Goal: Task Accomplishment & Management: Manage account settings

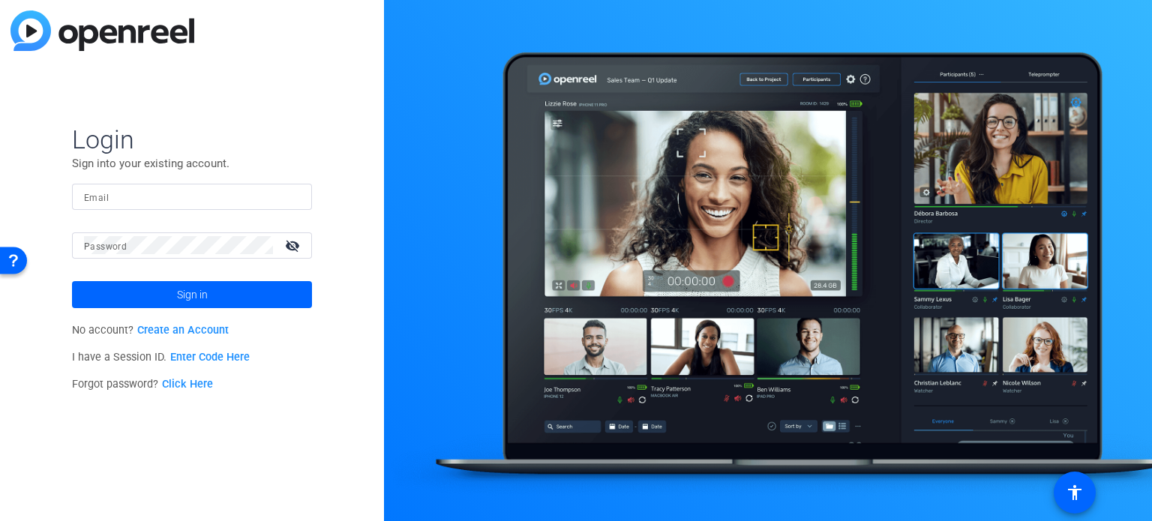
click at [169, 189] on input "Email" at bounding box center [192, 197] width 216 height 18
type input "jennifer.mohr@pwc.com"
click at [186, 302] on span "Sign in" at bounding box center [192, 295] width 31 height 38
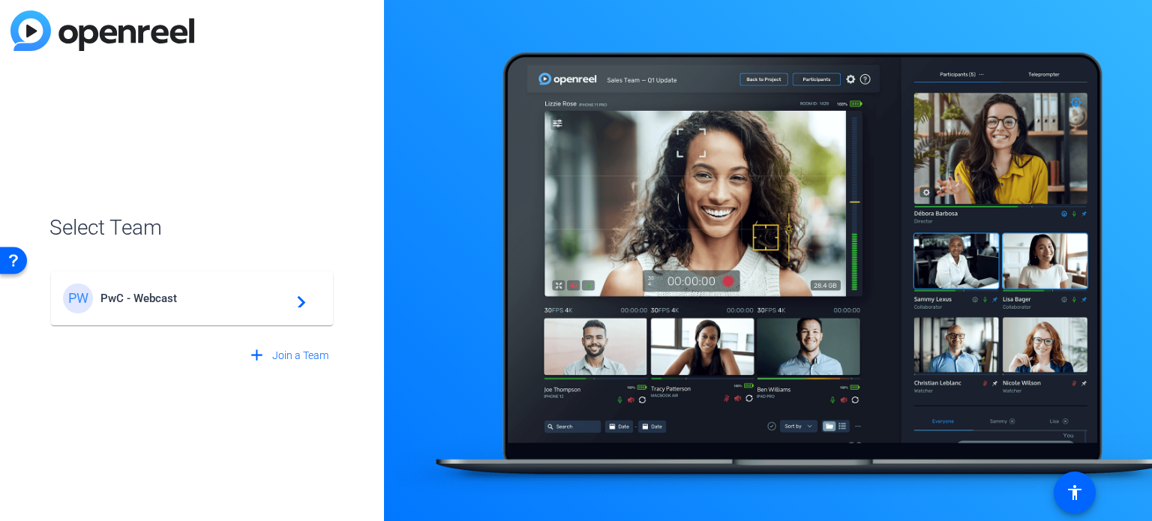
click at [308, 302] on div "PW PwC - Webcast navigate_next" at bounding box center [192, 299] width 258 height 30
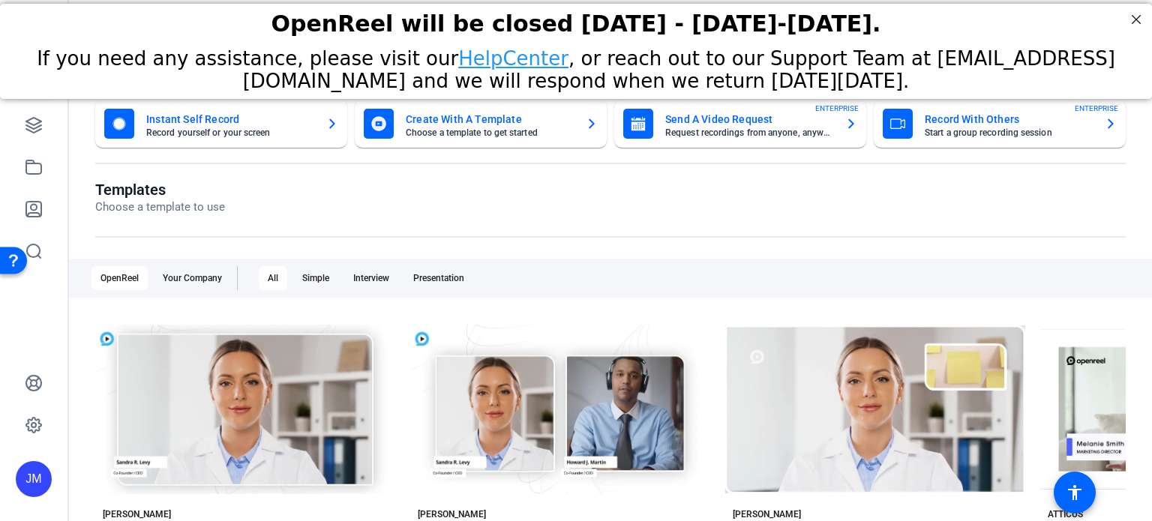
click at [1105, 120] on icon "button" at bounding box center [1111, 124] width 12 height 18
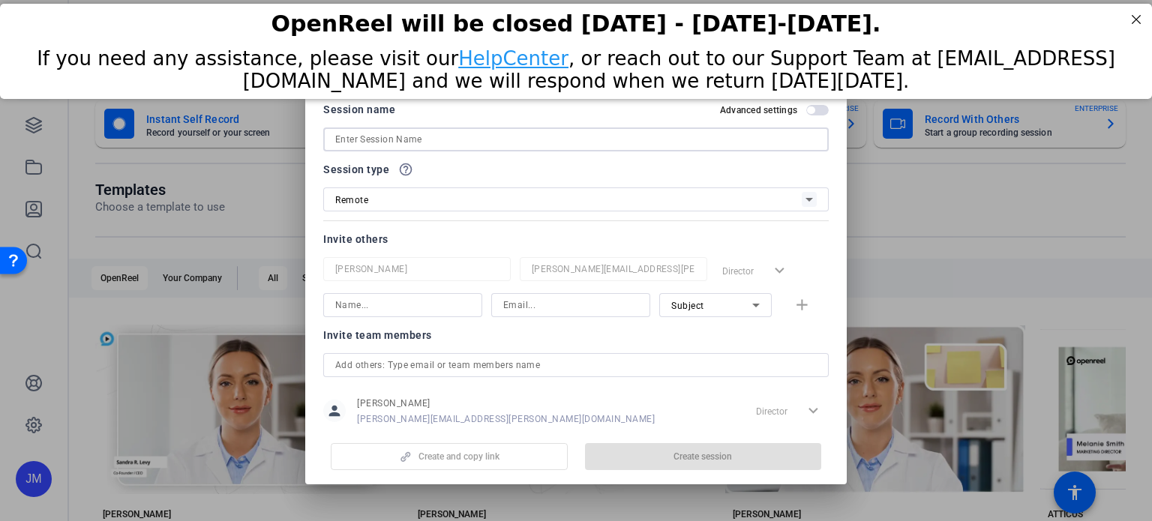
click at [503, 142] on input at bounding box center [576, 140] width 482 height 18
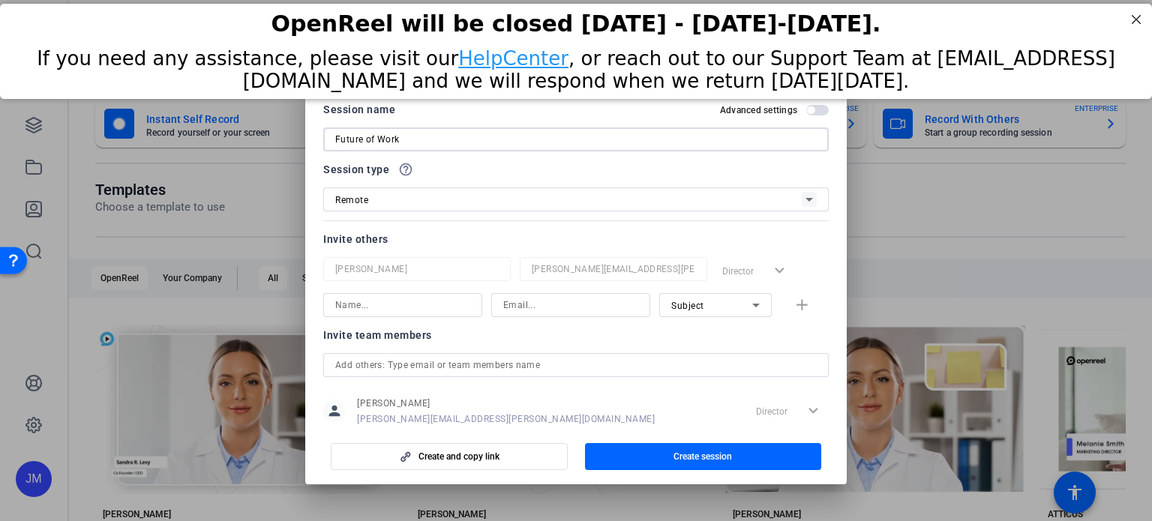
type input "Future of Work"
click at [396, 192] on div "Remote" at bounding box center [568, 200] width 467 height 19
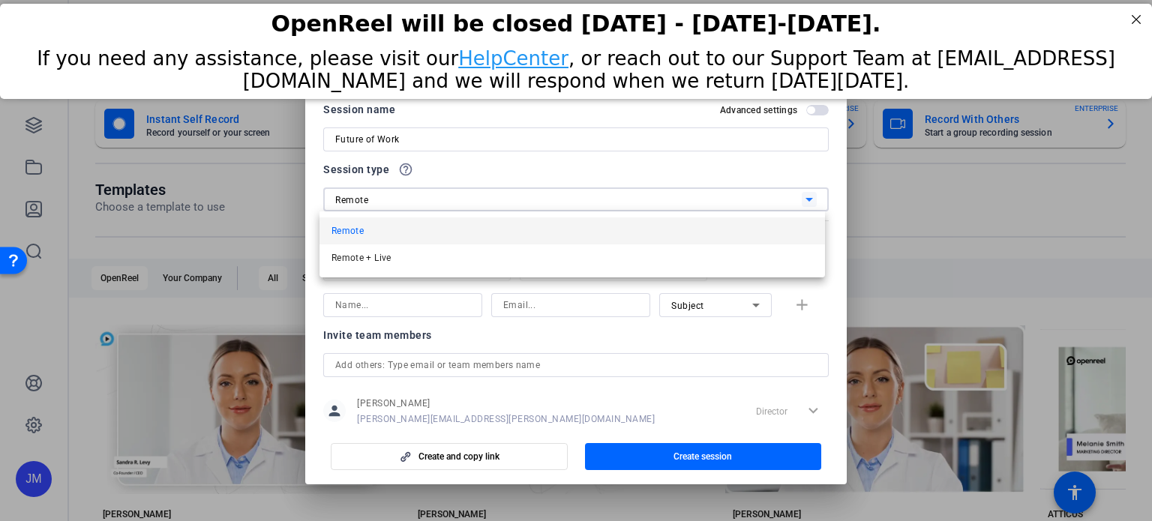
click at [396, 192] on div at bounding box center [576, 260] width 1152 height 521
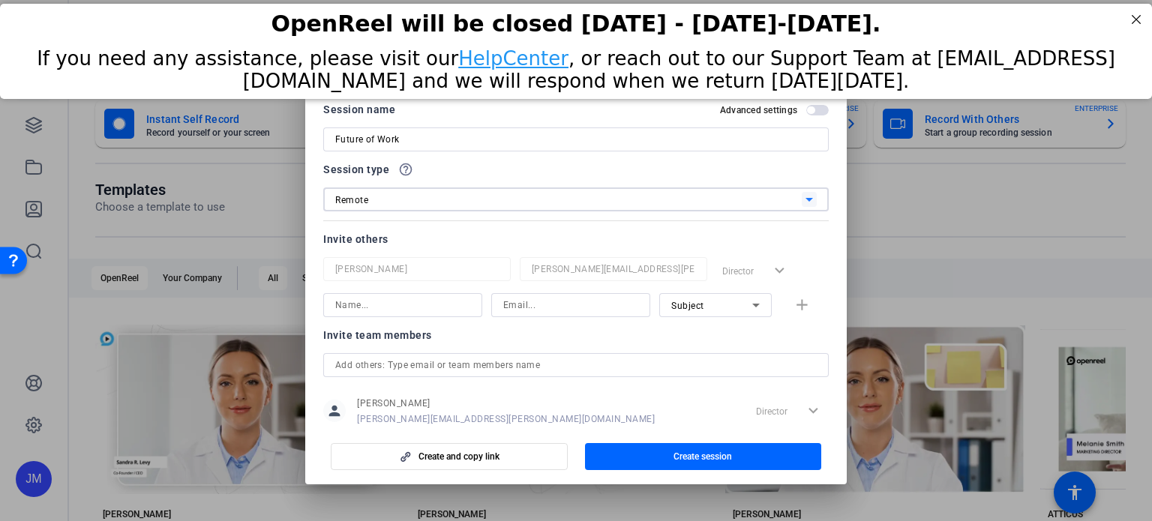
click at [396, 192] on div "Remote" at bounding box center [568, 200] width 467 height 19
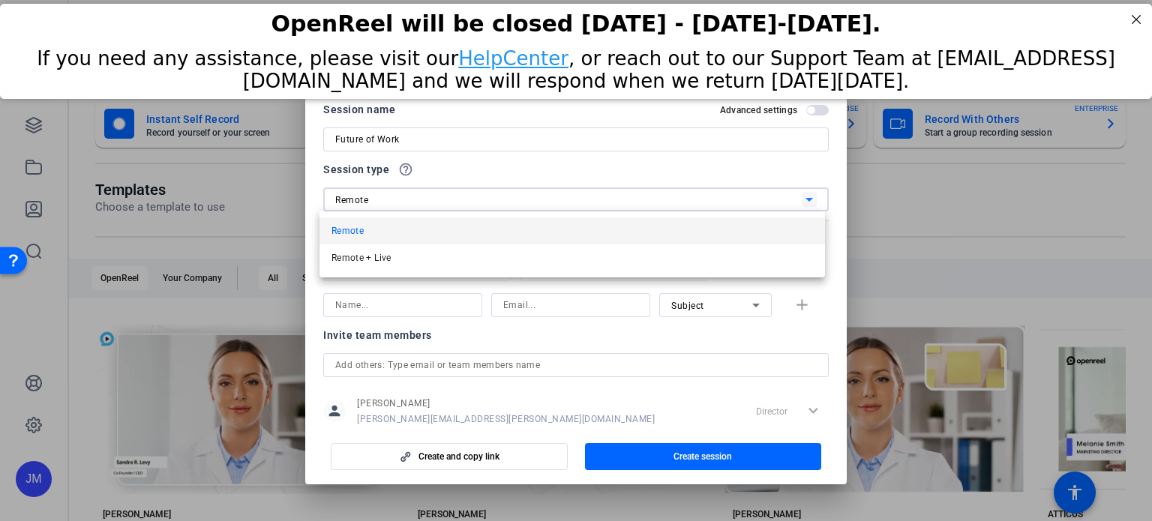
click at [396, 192] on div at bounding box center [576, 260] width 1152 height 521
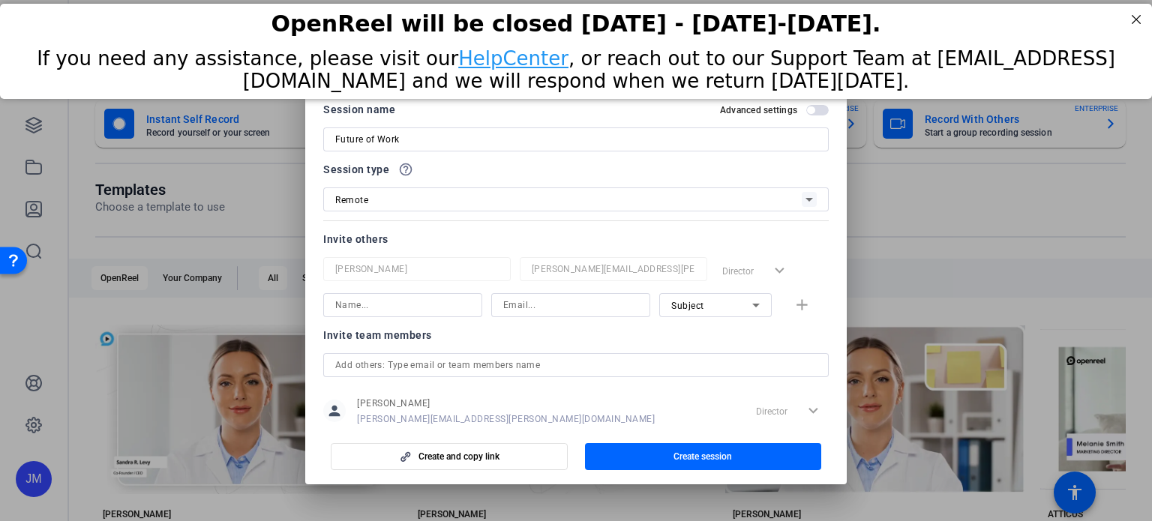
click at [439, 309] on input at bounding box center [402, 305] width 135 height 18
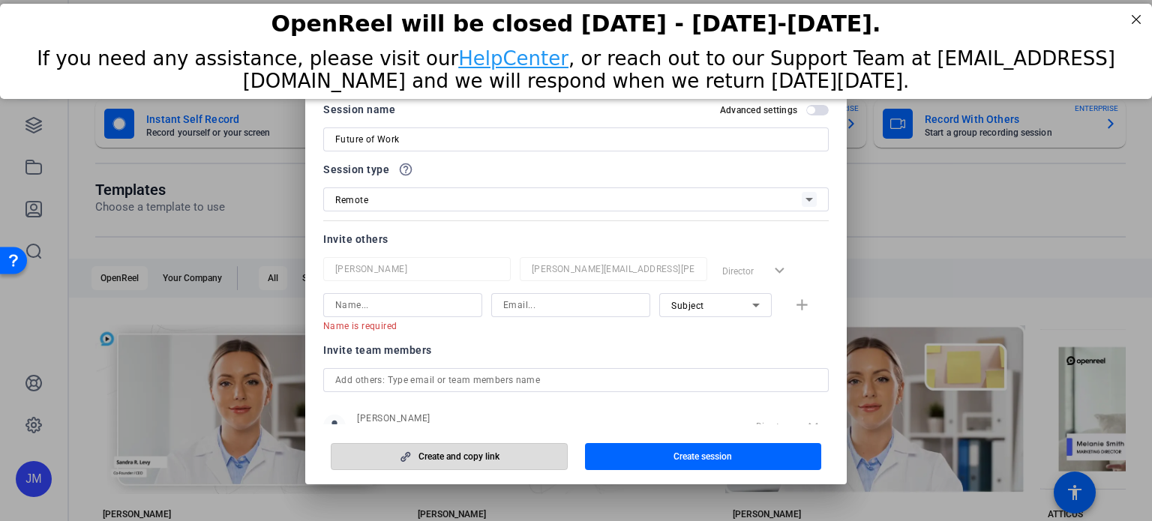
click at [452, 455] on span "Create and copy link" at bounding box center [459, 457] width 81 height 12
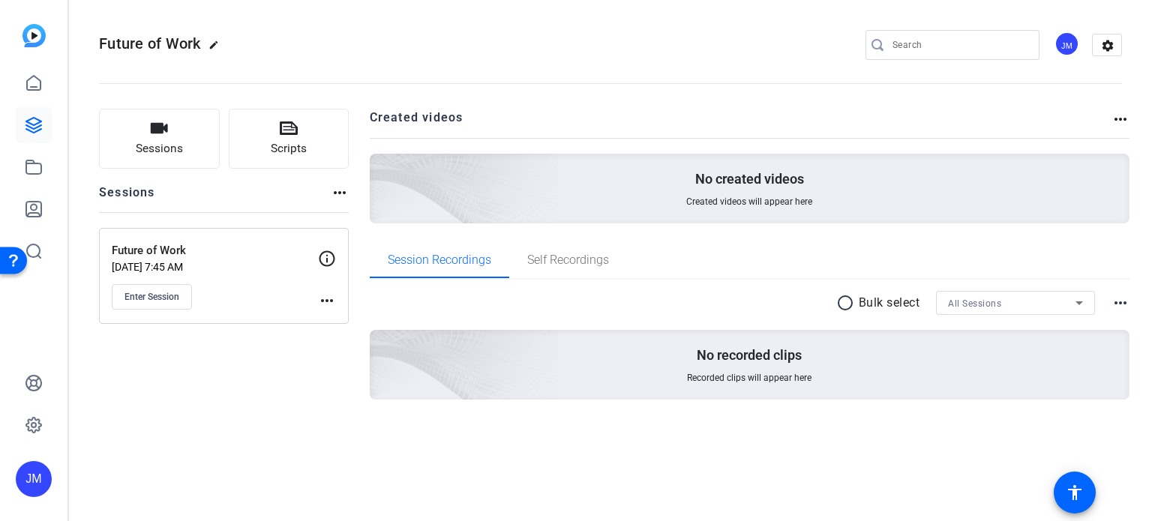
click at [326, 298] on mat-icon "more_horiz" at bounding box center [327, 301] width 18 height 18
click at [367, 323] on span "Edit Session" at bounding box center [364, 322] width 68 height 18
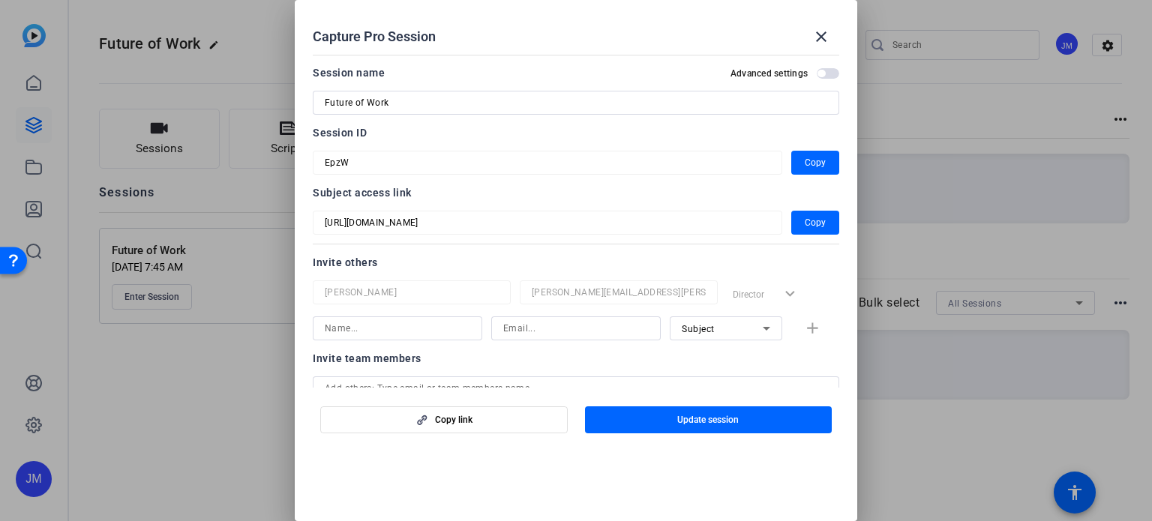
scroll to position [96, 0]
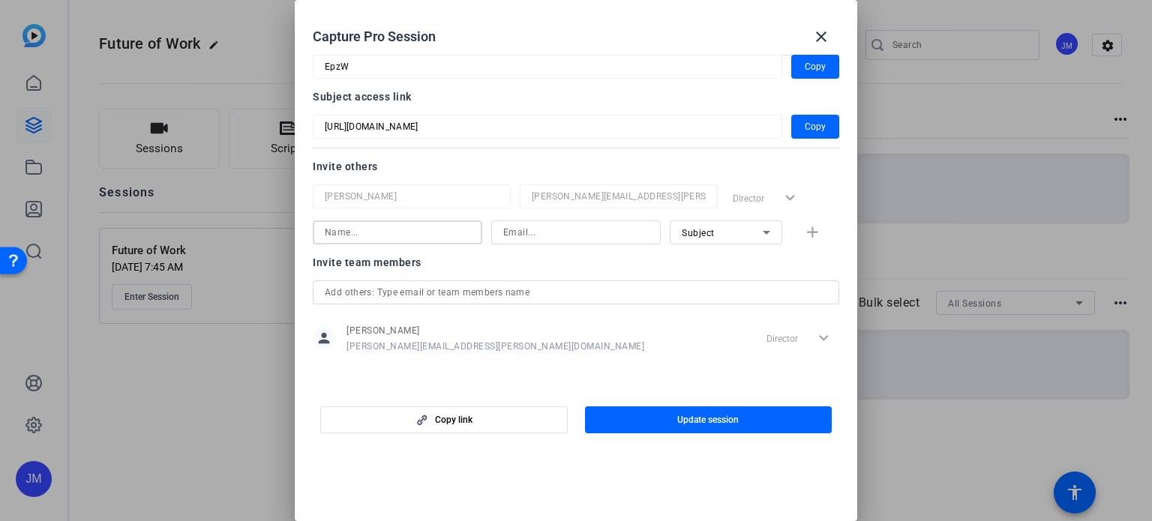
click at [419, 231] on input at bounding box center [398, 233] width 146 height 18
click at [725, 230] on div "Subject" at bounding box center [722, 233] width 81 height 19
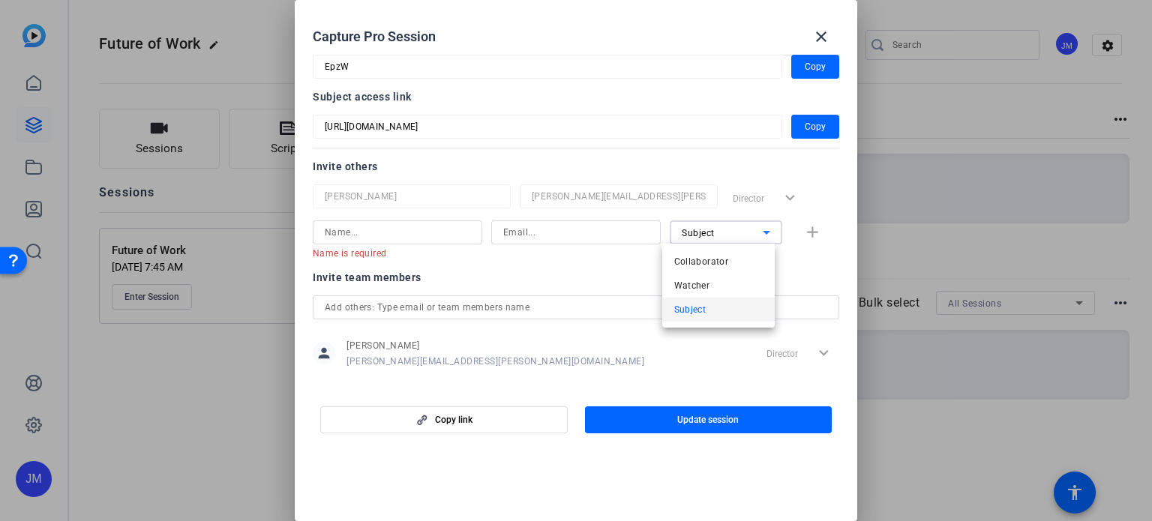
click at [725, 230] on div at bounding box center [576, 260] width 1152 height 521
click at [725, 230] on div "Subject" at bounding box center [722, 233] width 81 height 19
click at [725, 230] on div at bounding box center [576, 260] width 1152 height 521
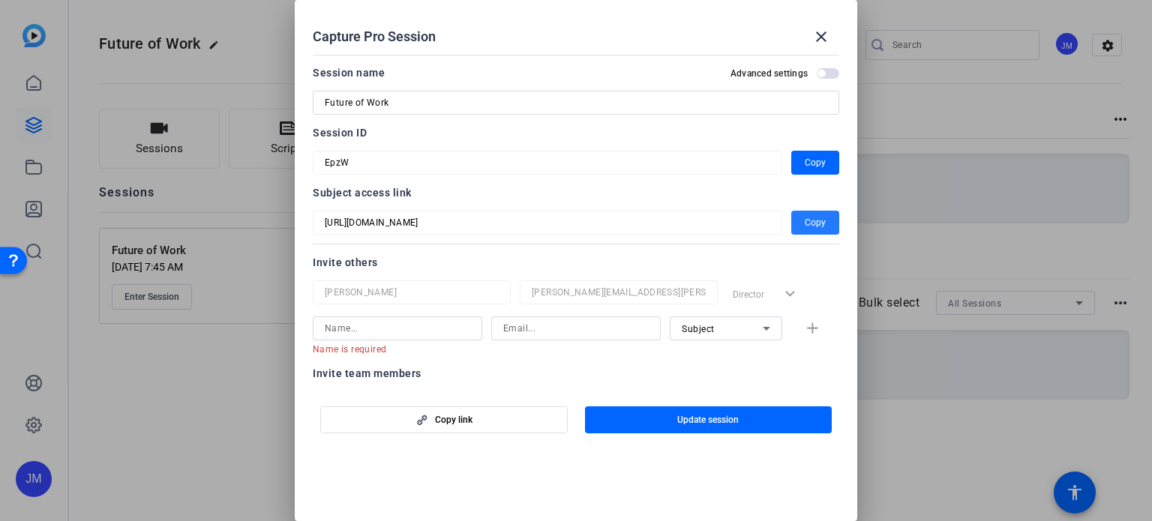
click at [809, 218] on span "Copy" at bounding box center [815, 223] width 21 height 18
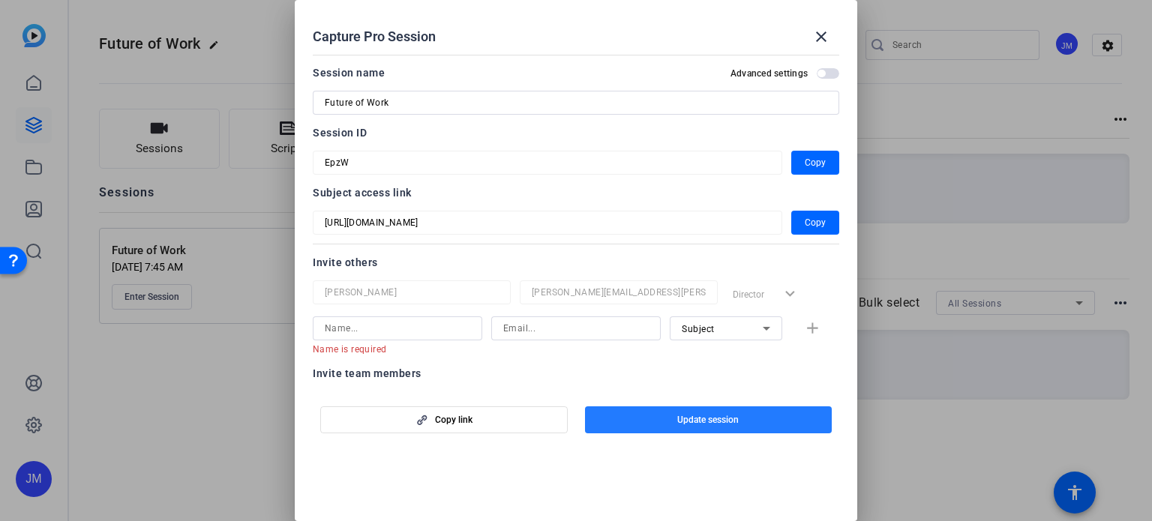
click at [727, 422] on span "Update session" at bounding box center [708, 420] width 62 height 12
